Goal: Transaction & Acquisition: Purchase product/service

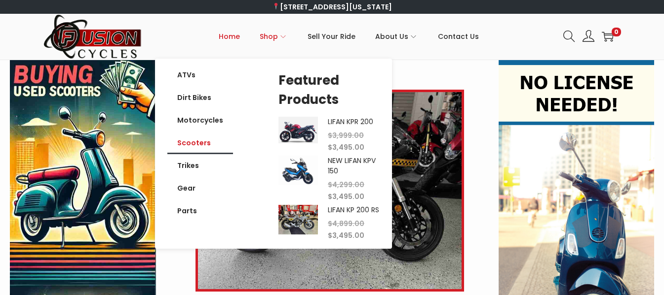
click at [207, 148] on link "Scooters" at bounding box center [200, 143] width 66 height 23
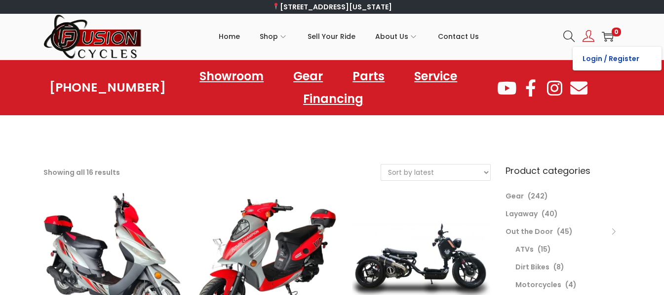
click at [590, 55] on link "Login / Register" at bounding box center [616, 59] width 89 height 24
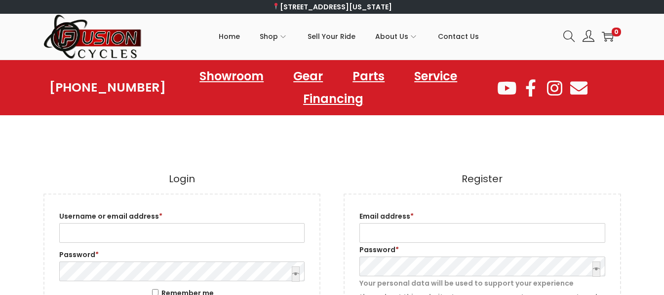
click at [203, 247] on form "Username or email address * Required Password * Required Remember me Log in Los…" at bounding box center [181, 276] width 277 height 165
click at [403, 238] on input "Email address * Required" at bounding box center [482, 233] width 246 height 20
type input "[EMAIL_ADDRESS][DOMAIN_NAME]"
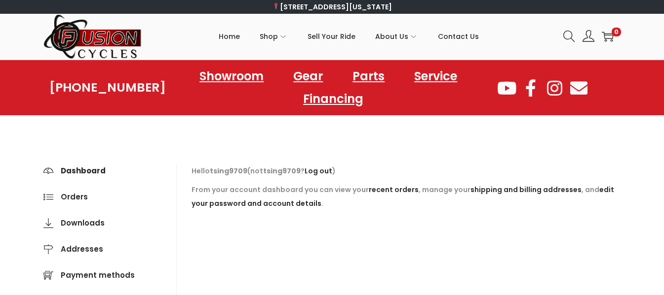
scroll to position [258, 0]
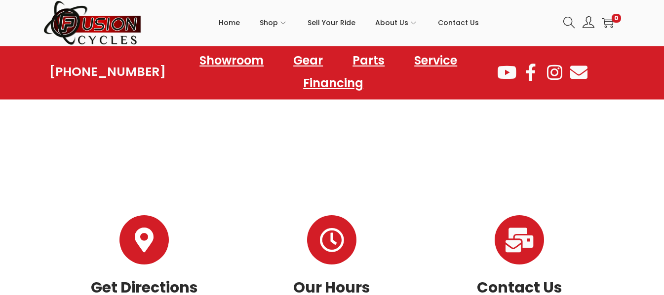
drag, startPoint x: 661, startPoint y: 163, endPoint x: 645, endPoint y: 212, distance: 51.8
click at [645, 212] on div "757-499-5500 Showroom Gear Parts Service Financing Showroom Gear Parts Service …" at bounding box center [332, 92] width 664 height 581
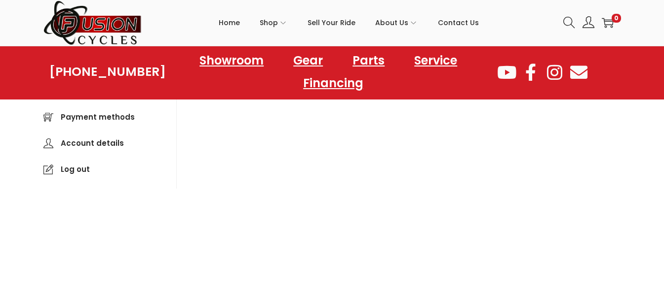
scroll to position [127, 0]
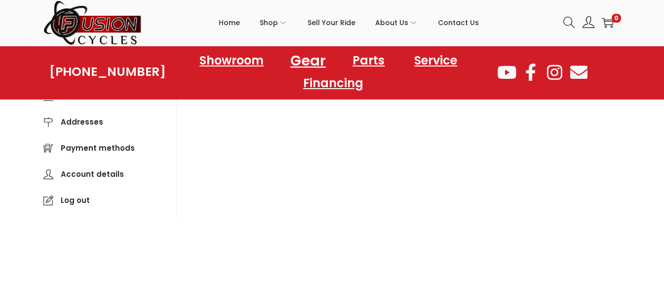
click at [299, 67] on link "Gear" at bounding box center [307, 60] width 59 height 27
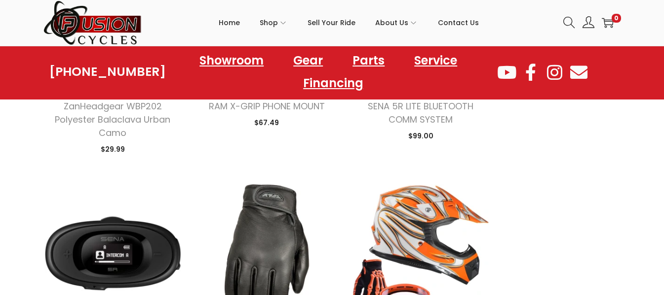
scroll to position [775, 0]
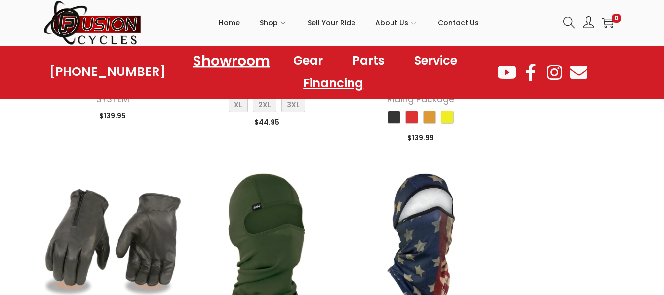
click at [235, 66] on link "Showroom" at bounding box center [231, 60] width 101 height 27
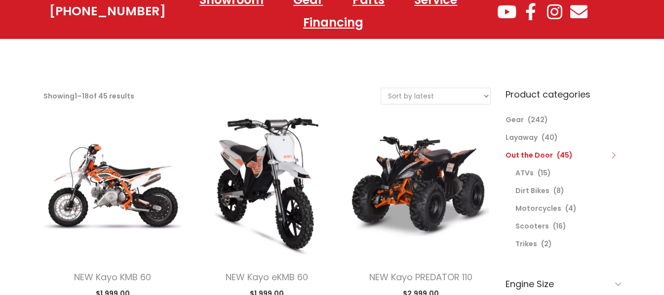
scroll to position [258, 0]
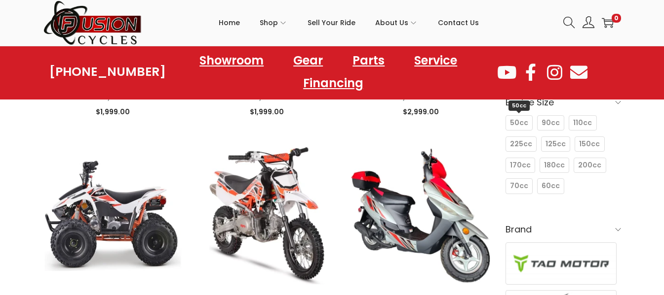
click at [519, 126] on span "50cc" at bounding box center [519, 123] width 18 height 10
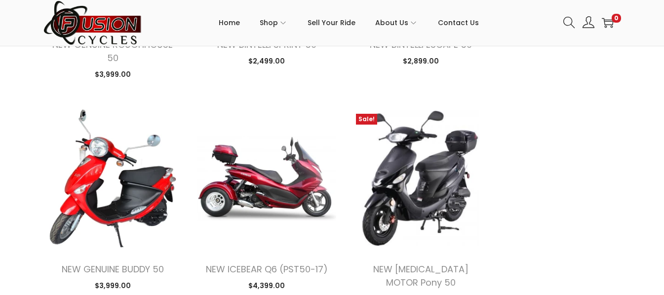
scroll to position [993, 0]
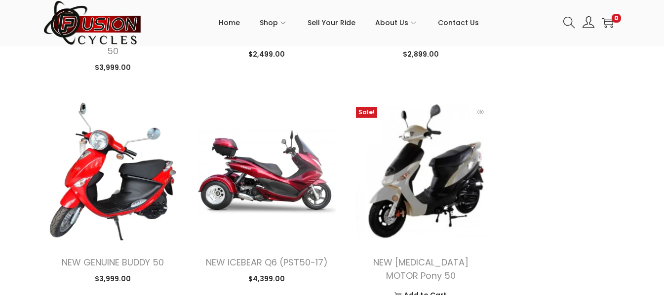
click at [438, 233] on img at bounding box center [420, 171] width 139 height 139
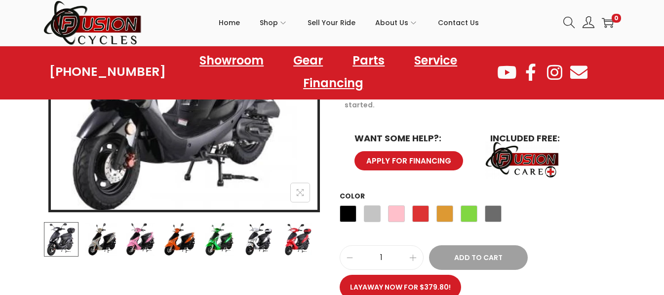
scroll to position [262, 0]
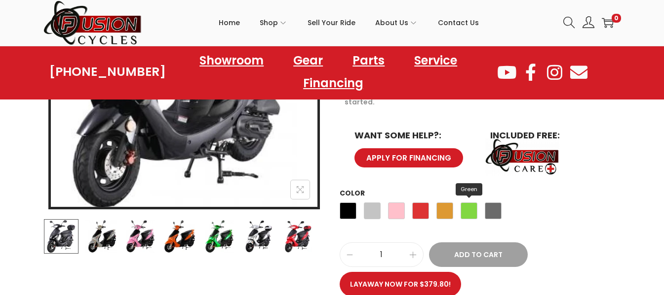
click at [463, 203] on span "Green" at bounding box center [468, 211] width 17 height 17
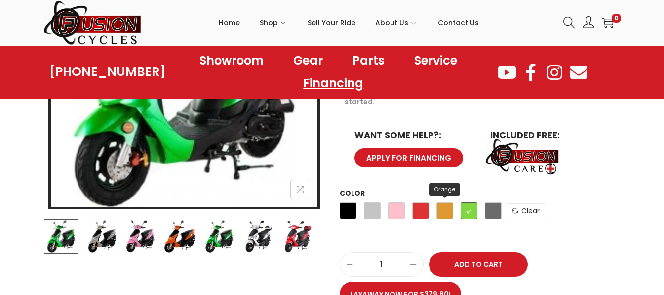
click at [441, 203] on span "Orange" at bounding box center [444, 211] width 17 height 17
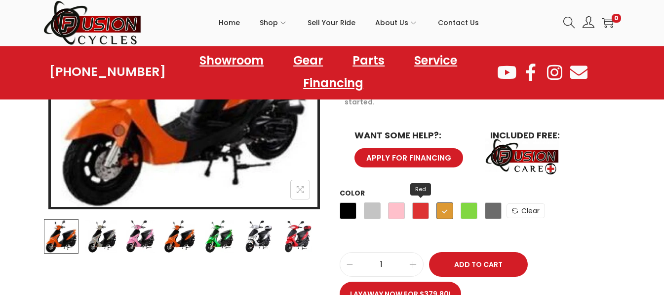
click at [422, 203] on span "Red" at bounding box center [420, 211] width 17 height 17
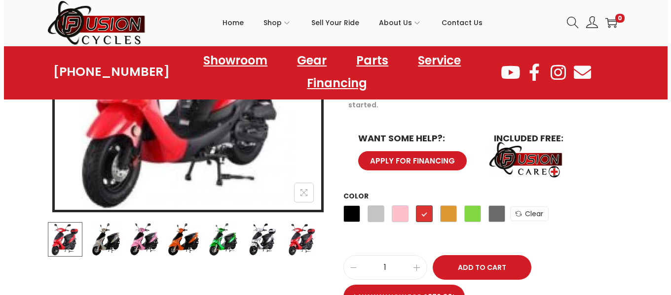
scroll to position [269, 0]
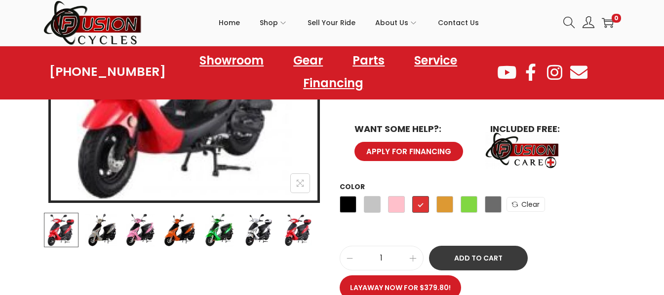
click at [483, 246] on button "Add to Cart" at bounding box center [478, 258] width 99 height 25
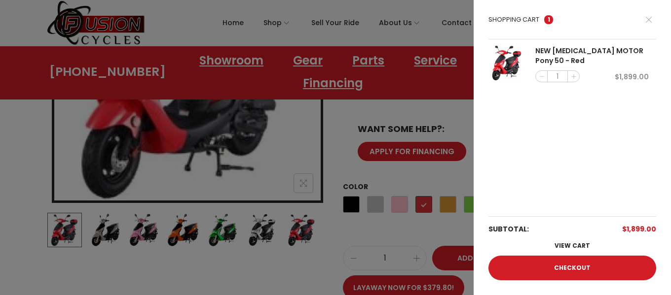
click at [216, 266] on div at bounding box center [335, 147] width 671 height 295
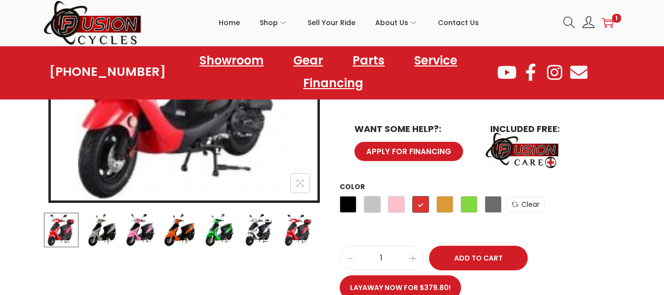
click at [610, 26] on icon "image/svg+xml" at bounding box center [607, 23] width 12 height 12
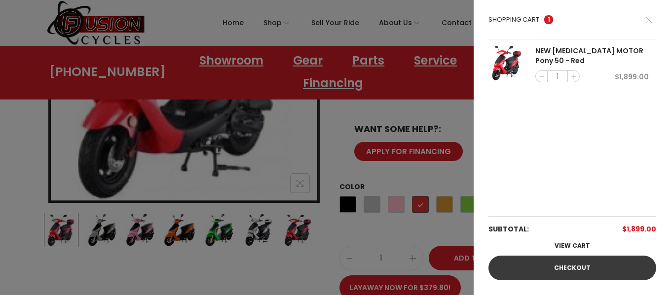
click at [554, 271] on link "Checkout" at bounding box center [572, 268] width 168 height 25
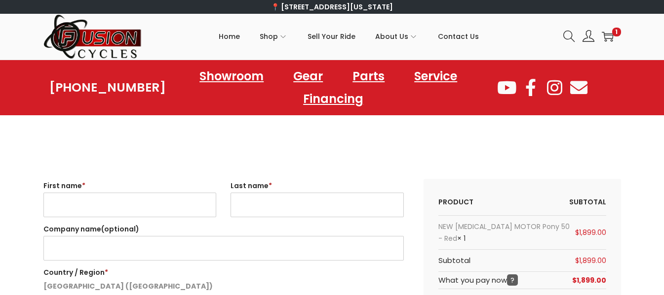
select select "VA"
click at [172, 194] on input "First name *" at bounding box center [129, 205] width 173 height 25
type input "[PERSON_NAME]"
click at [288, 195] on input "Last name *" at bounding box center [316, 205] width 173 height 25
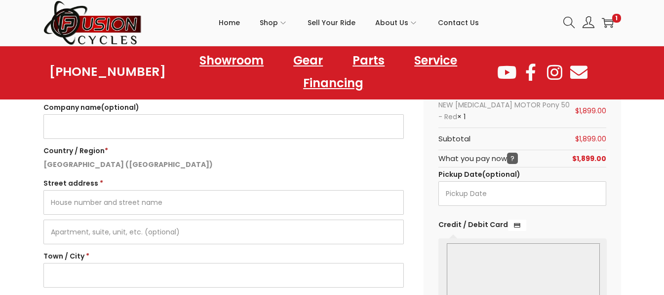
scroll to position [107, 0]
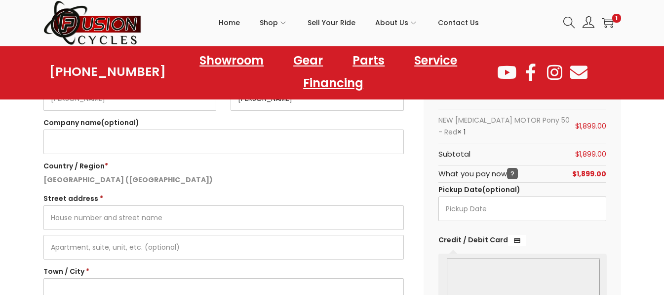
type input "Singleton"
click at [251, 220] on input "Street address *" at bounding box center [223, 218] width 360 height 25
type input "812 43rd Street"
click at [183, 246] on input "Apartment, suite, unit, etc. (optional)" at bounding box center [223, 247] width 360 height 25
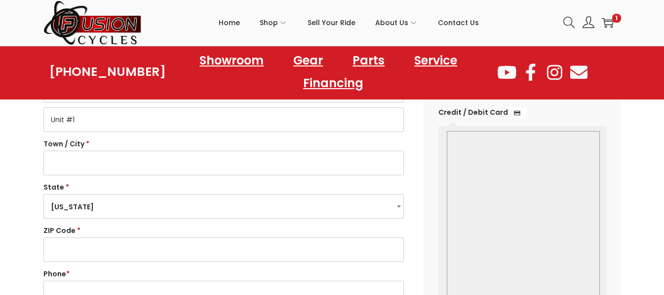
scroll to position [215, 0]
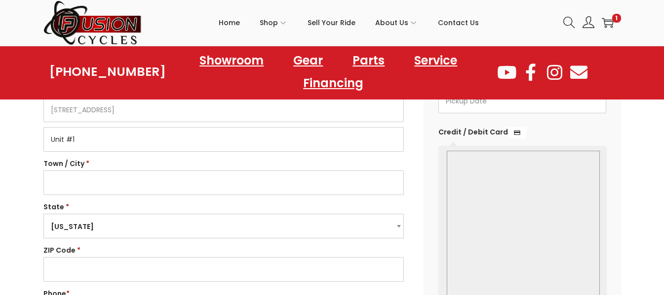
type input "Unit #1"
click at [248, 192] on input "Town / City *" at bounding box center [223, 183] width 360 height 25
type input "B"
type input "n"
type input "Norfolk"
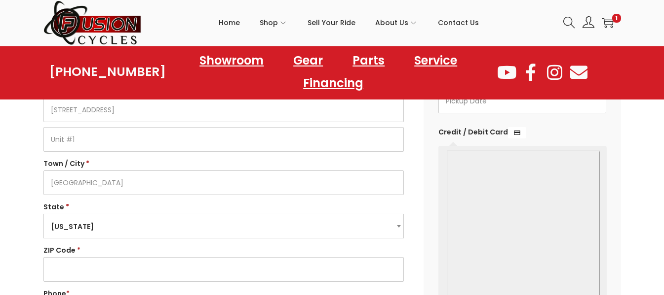
click at [173, 265] on input "ZIP Code *" at bounding box center [223, 270] width 360 height 25
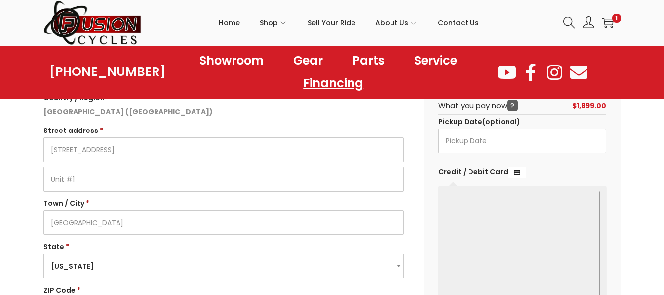
scroll to position [159, 0]
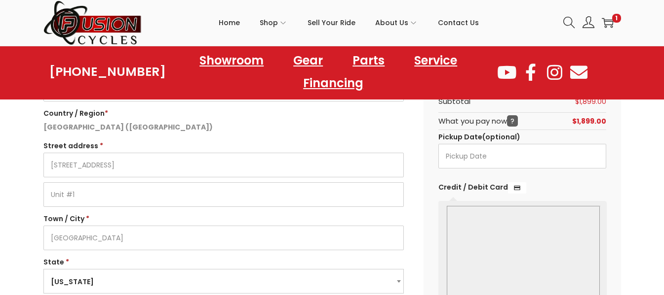
type input "23508"
click at [163, 175] on input "812 43rd Street" at bounding box center [223, 165] width 360 height 25
drag, startPoint x: 126, startPoint y: 169, endPoint x: 0, endPoint y: 176, distance: 126.5
click at [84, 193] on input "Unit #1" at bounding box center [223, 195] width 360 height 25
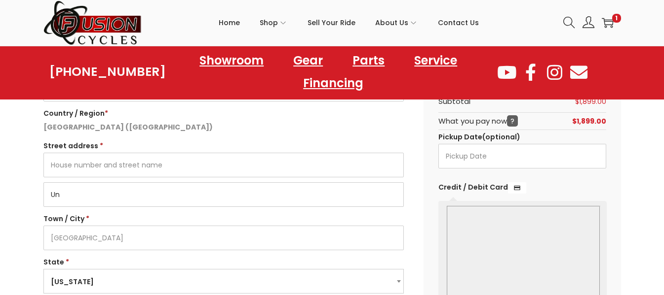
type input "U"
click at [71, 247] on input "Norfolk" at bounding box center [223, 238] width 360 height 25
click at [68, 246] on input "Norfolk" at bounding box center [223, 238] width 360 height 25
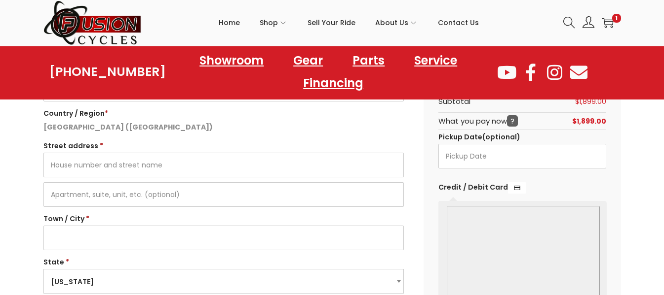
scroll to position [418, 0]
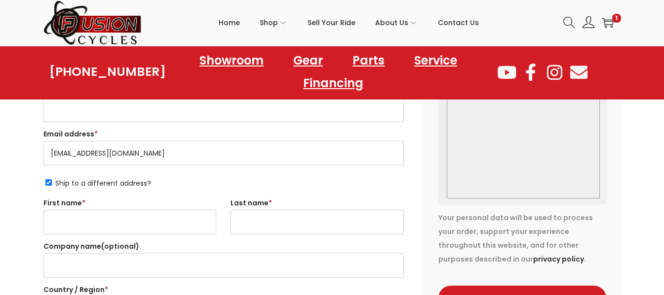
click at [77, 153] on input "[EMAIL_ADDRESS][DOMAIN_NAME]" at bounding box center [223, 153] width 360 height 25
click at [8, 154] on div "Billing details First name * Tyler Last name * Singleton Company name (optional…" at bounding box center [332, 178] width 664 height 865
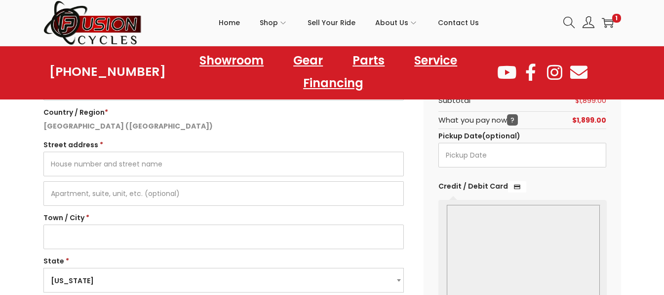
scroll to position [158, 0]
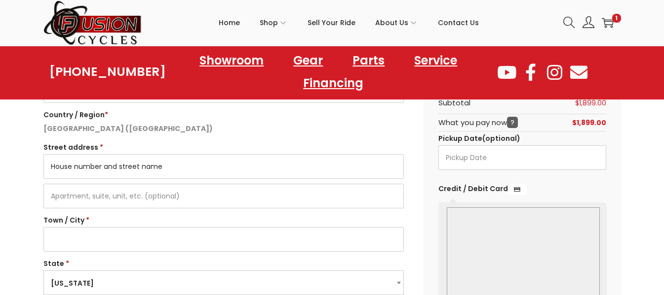
click at [118, 161] on input "Street address *" at bounding box center [223, 166] width 360 height 25
type input "[STREET_ADDRESS]"
type input "Crowley"
select select "LA"
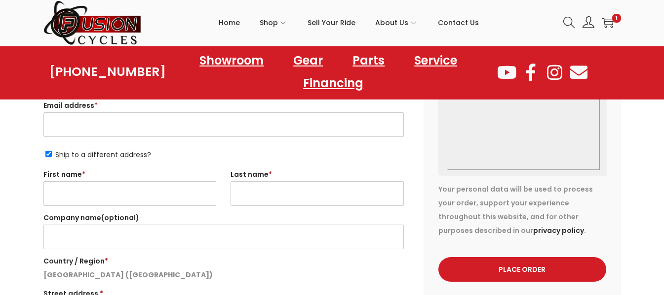
scroll to position [449, 0]
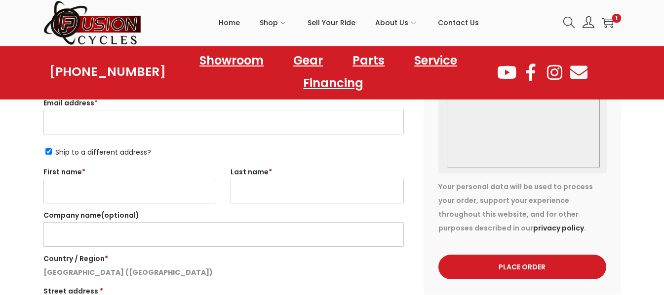
click at [99, 214] on label "Company name (optional)" at bounding box center [223, 216] width 360 height 14
click at [99, 222] on input "Company name (optional)" at bounding box center [223, 234] width 360 height 25
click at [148, 159] on div "Billing details First name * Tyler Last name * Singleton Company name (optional…" at bounding box center [233, 155] width 380 height 850
click at [162, 201] on input "First name *" at bounding box center [129, 191] width 173 height 25
type input "T"
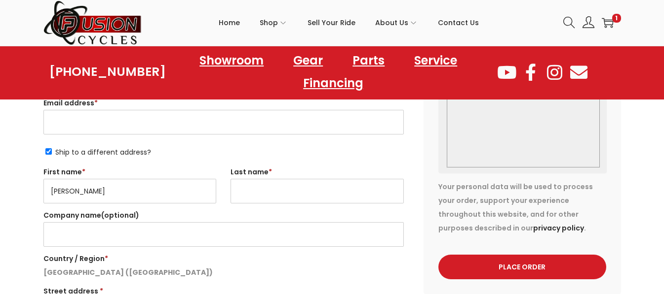
type input "Tyler"
click at [248, 186] on input "Last name *" at bounding box center [316, 191] width 173 height 25
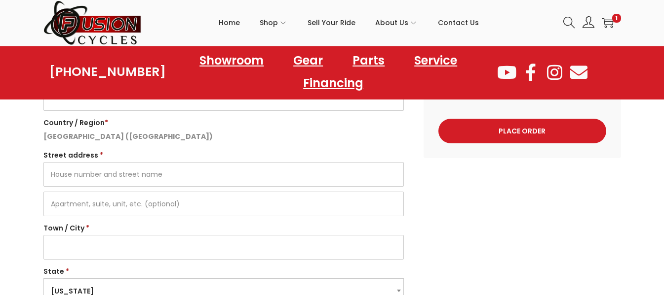
scroll to position [598, 0]
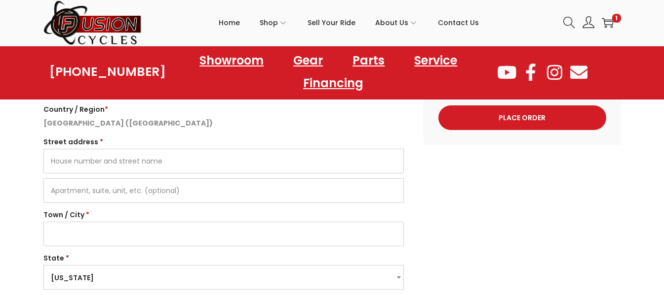
type input "Singleton"
click at [187, 161] on input "Street address *" at bounding box center [223, 161] width 360 height 25
type input "[STREET_ADDRESS]"
click at [160, 193] on input "Apartment, suite, unit, etc. (optional)" at bounding box center [223, 191] width 360 height 25
type input "Unit #1"
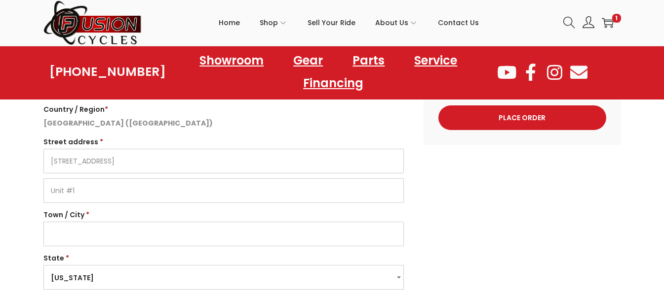
click at [122, 223] on input "Town / City *" at bounding box center [223, 234] width 360 height 25
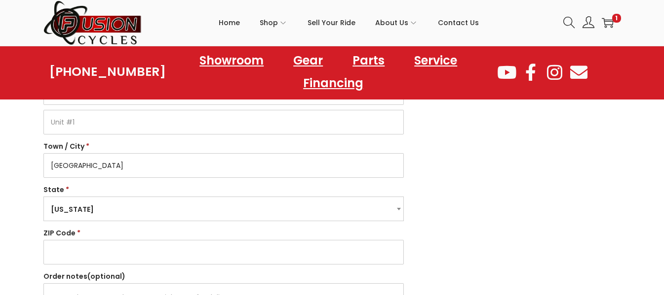
scroll to position [671, 0]
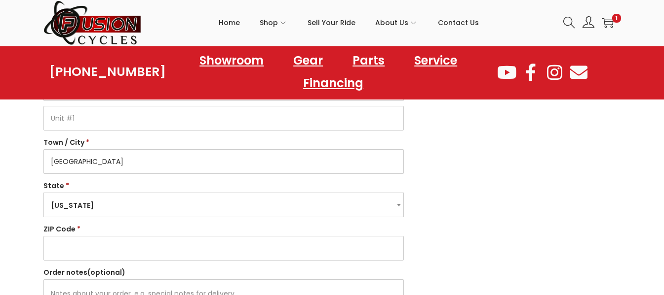
type input "Norfolk"
click at [279, 242] on input "ZIP Code *" at bounding box center [223, 248] width 360 height 25
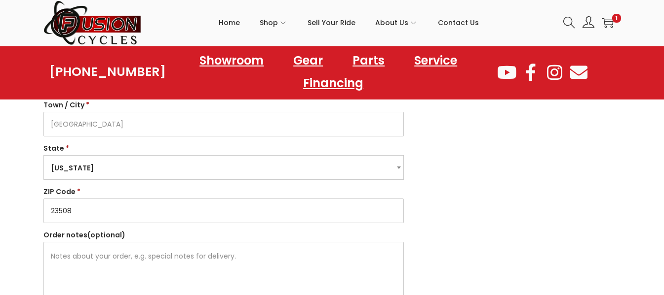
scroll to position [764, 0]
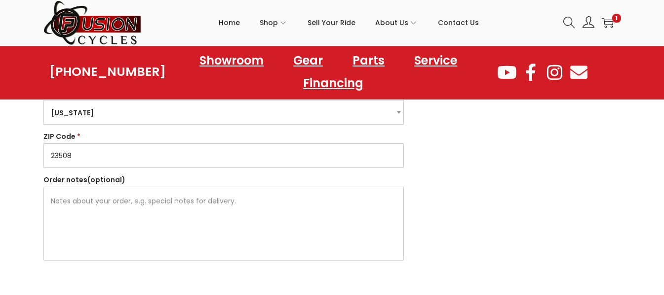
type input "23508"
click at [293, 227] on textarea "Order notes (optional)" at bounding box center [223, 224] width 360 height 74
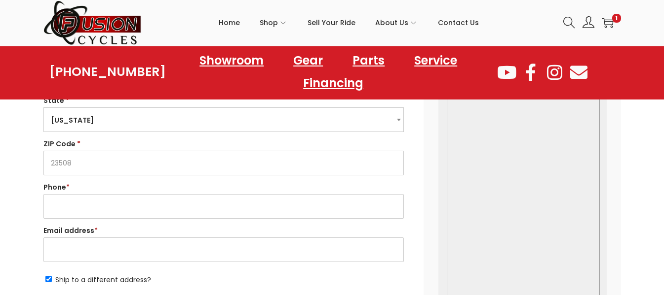
scroll to position [326, 0]
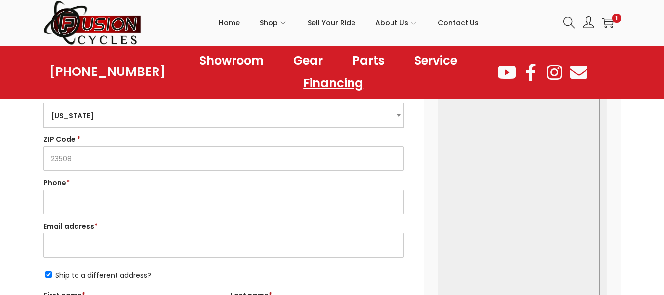
type textarea "The house next to Hanks Grill."
click at [201, 192] on input "Phone *" at bounding box center [223, 202] width 360 height 25
type input "9016145618"
click at [152, 242] on input "Email address *" at bounding box center [223, 245] width 360 height 25
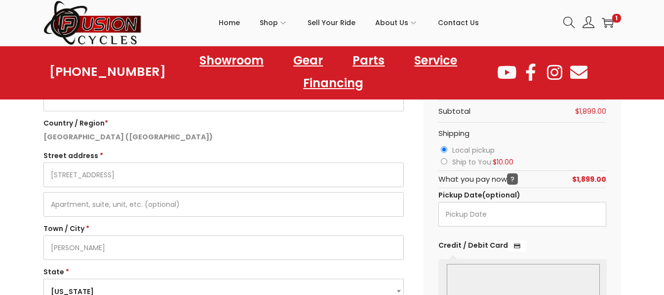
scroll to position [147, 0]
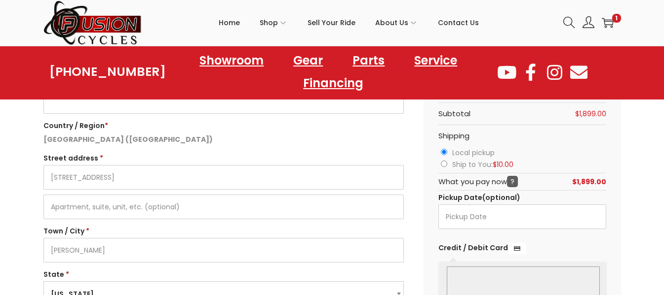
type input "[EMAIL_ADDRESS][DOMAIN_NAME]"
click at [444, 161] on input "Ship to You: $ 10.00" at bounding box center [444, 164] width 6 height 6
radio input "true"
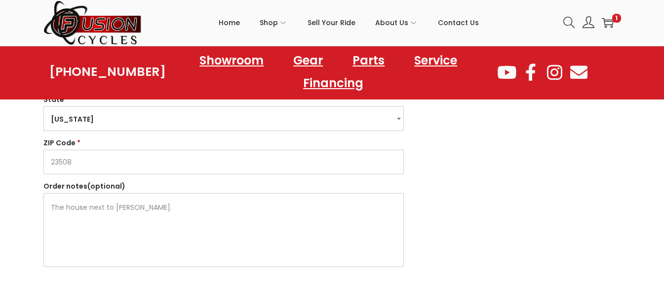
scroll to position [759, 0]
click at [173, 218] on textarea "The house next to Hanks Grill." at bounding box center [223, 228] width 360 height 74
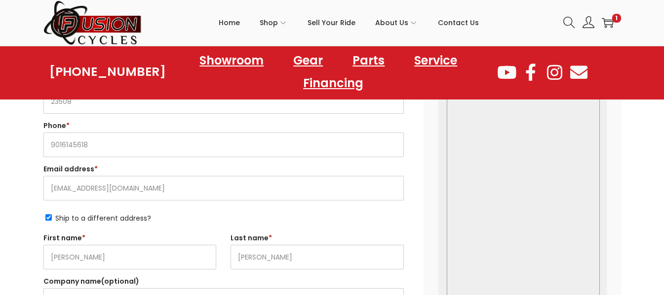
scroll to position [341, 0]
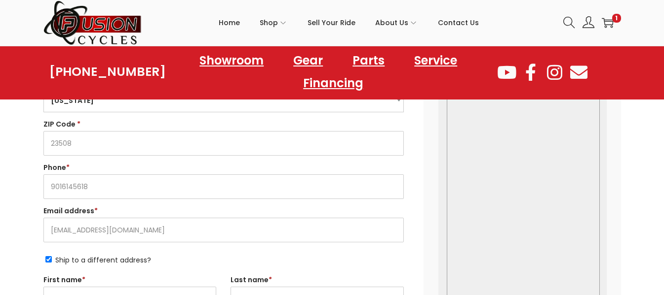
type textarea "The house next to [PERSON_NAME], text number if lost."
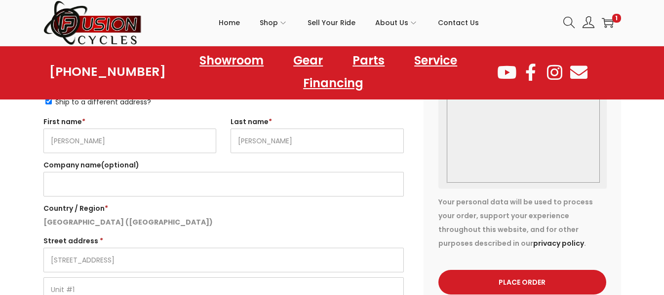
scroll to position [509, 0]
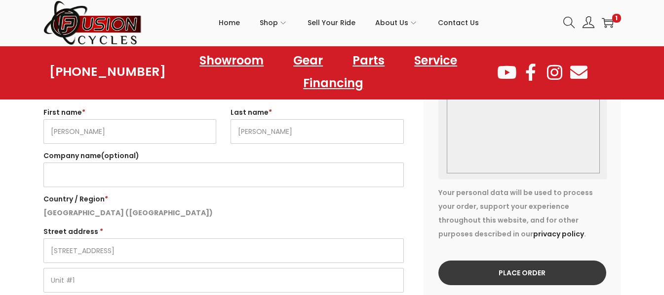
click at [500, 261] on button "Place order" at bounding box center [522, 273] width 168 height 25
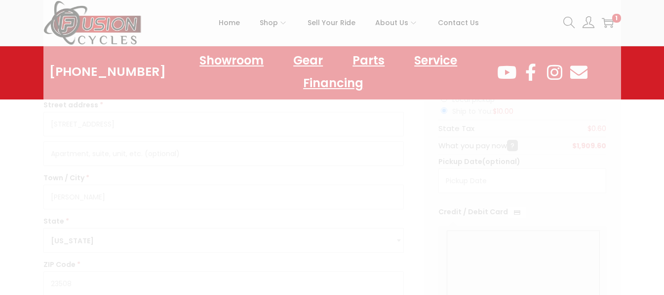
scroll to position [4, 0]
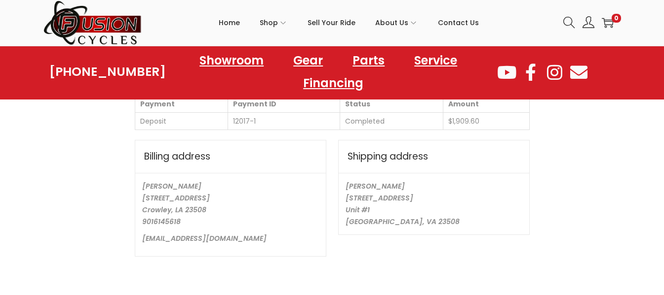
scroll to position [532, 0]
